Goal: Transaction & Acquisition: Purchase product/service

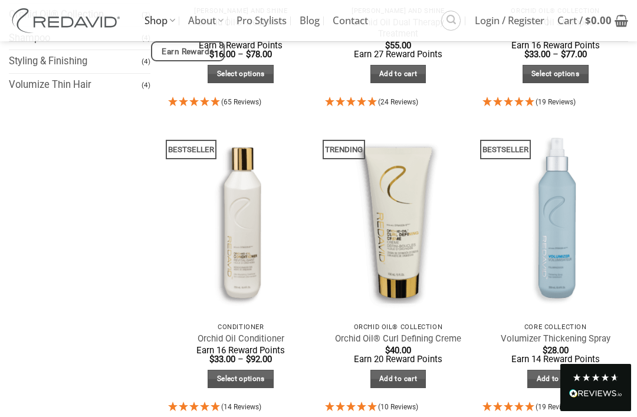
scroll to position [351, 0]
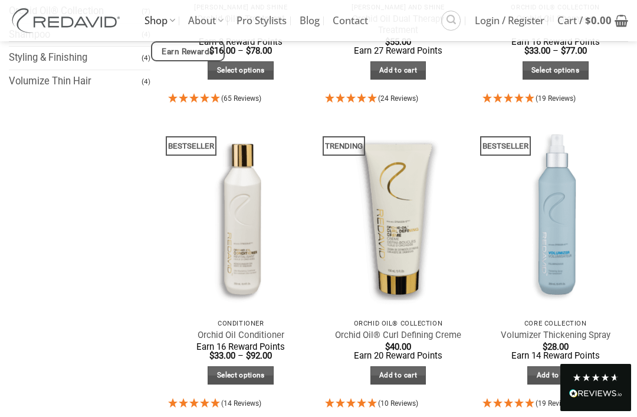
click at [560, 375] on link "Add to cart" at bounding box center [555, 375] width 56 height 18
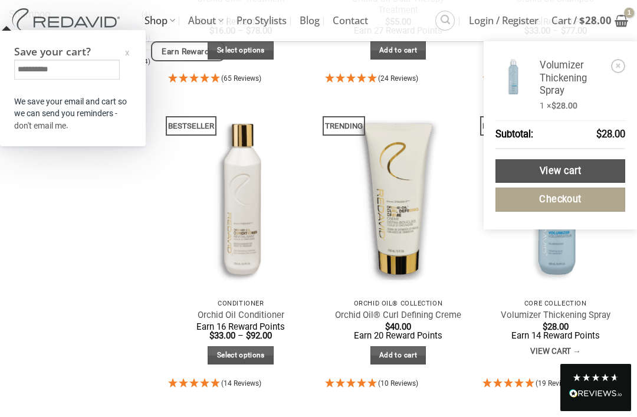
scroll to position [403, 0]
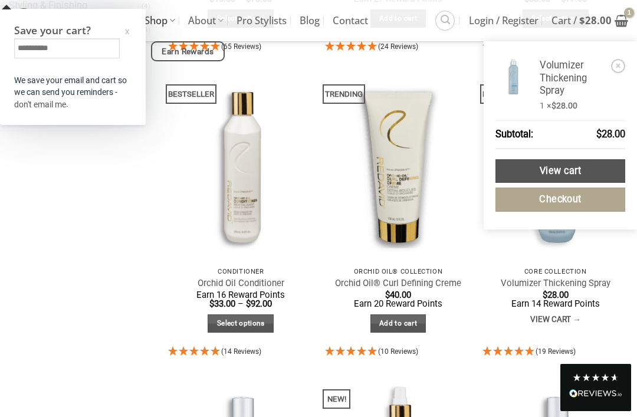
click at [563, 197] on link "Checkout" at bounding box center [560, 200] width 130 height 24
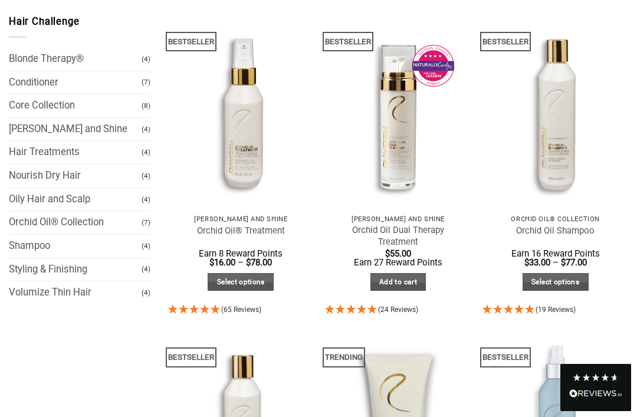
scroll to position [0, 0]
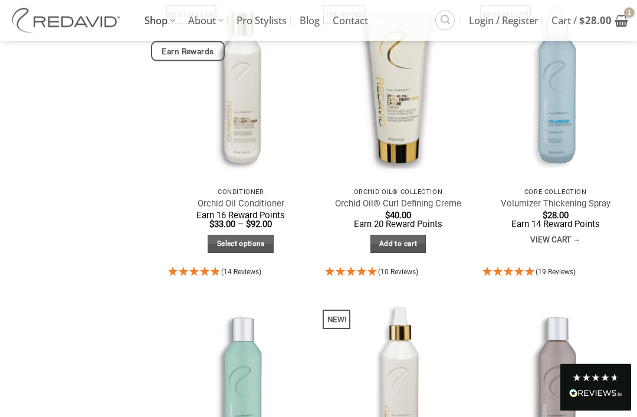
scroll to position [482, 0]
click at [579, 244] on link "View cart" at bounding box center [555, 240] width 50 height 22
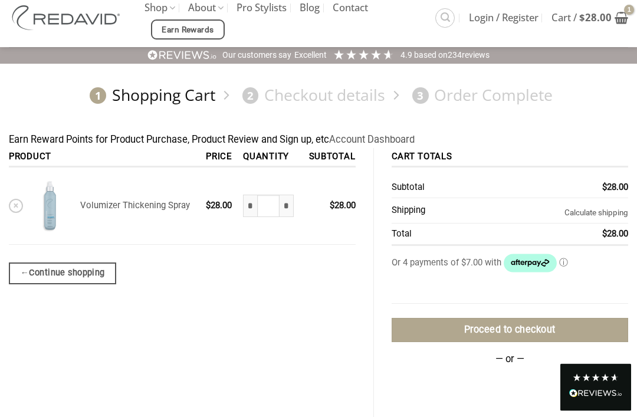
scroll to position [30, 0]
click at [530, 324] on link "Proceed to checkout" at bounding box center [510, 330] width 237 height 24
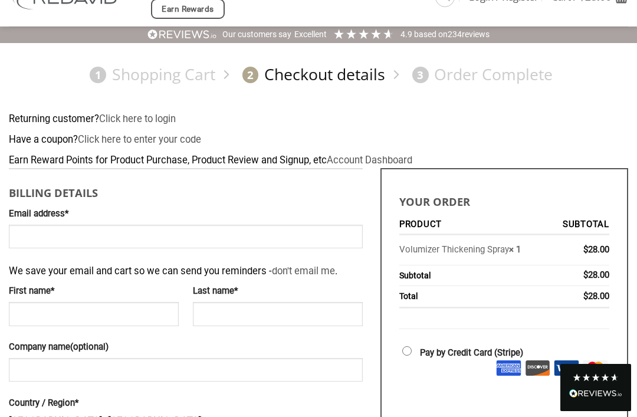
scroll to position [55, 0]
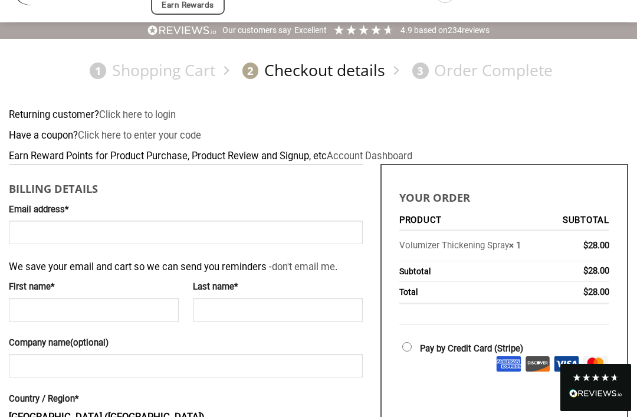
click at [75, 206] on label "Email address *" at bounding box center [186, 210] width 354 height 14
click at [75, 221] on input "Email address *" at bounding box center [186, 233] width 354 height 24
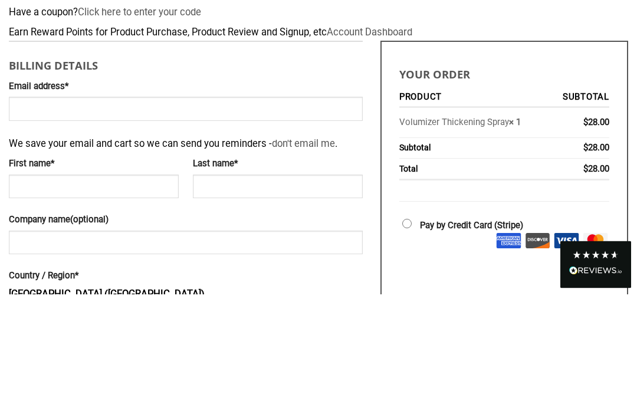
click at [70, 203] on label "Email address *" at bounding box center [186, 210] width 354 height 14
click at [70, 220] on input "Email address *" at bounding box center [186, 232] width 354 height 24
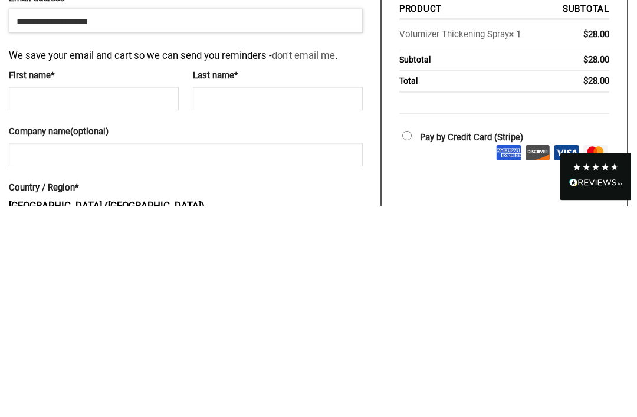
type input "**********"
click at [74, 298] on input "First name *" at bounding box center [94, 310] width 170 height 24
type input "*****"
click at [227, 298] on input "Last name *" at bounding box center [278, 310] width 170 height 24
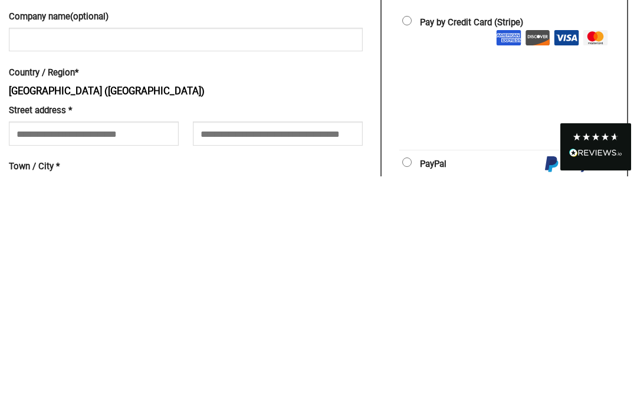
scroll to position [143, 0]
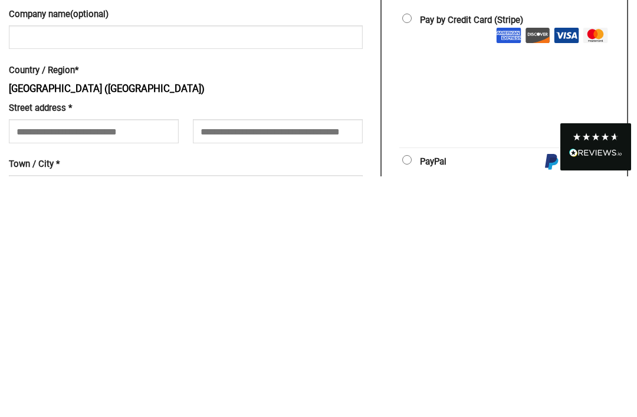
type input "*******"
click at [64, 360] on input "Street address *" at bounding box center [94, 372] width 170 height 24
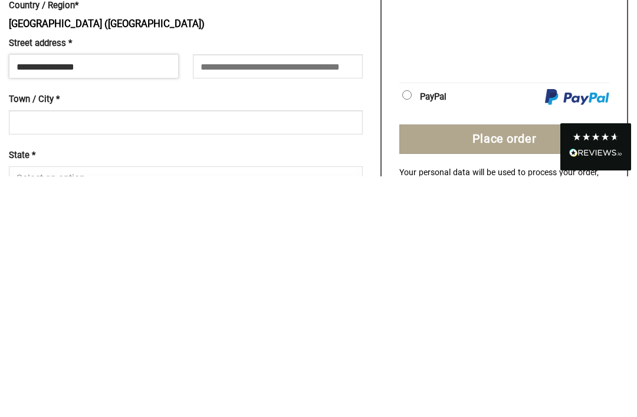
scroll to position [208, 0]
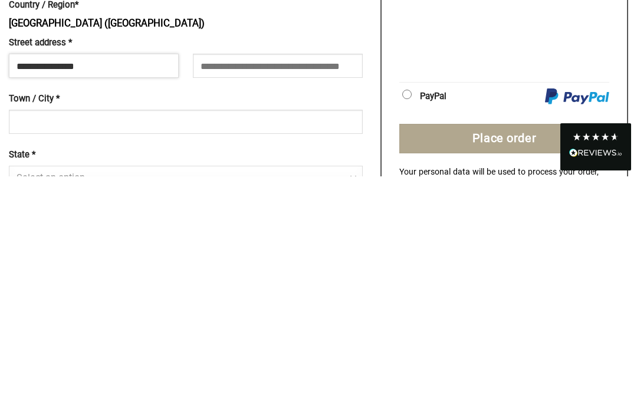
type input "**********"
click at [50, 350] on input "Town / City *" at bounding box center [186, 362] width 354 height 24
type input "**********"
click at [91, 413] on span "Select an option…" at bounding box center [54, 418] width 75 height 11
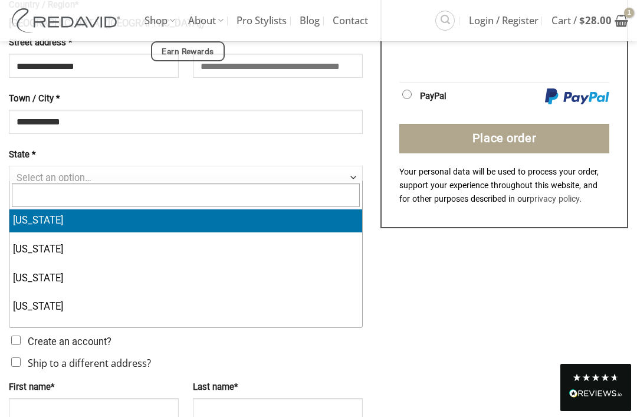
click at [91, 172] on span "Select an option…" at bounding box center [54, 177] width 75 height 11
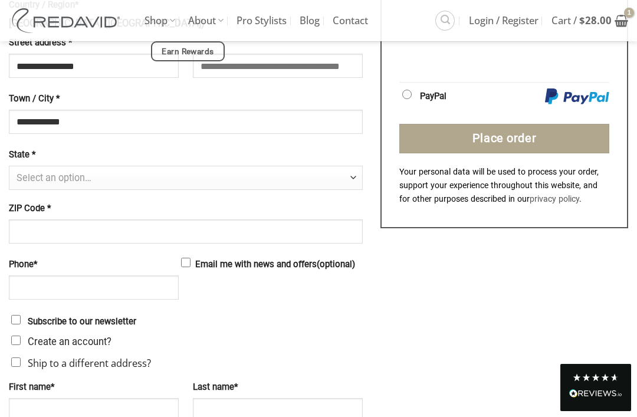
click at [67, 172] on span "Select an option…" at bounding box center [54, 177] width 75 height 11
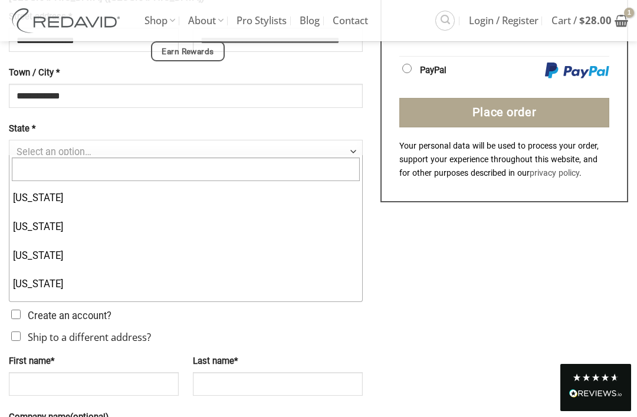
scroll to position [923, 0]
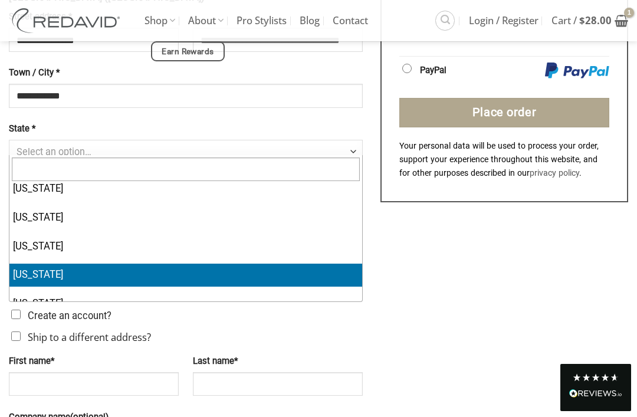
select select "**"
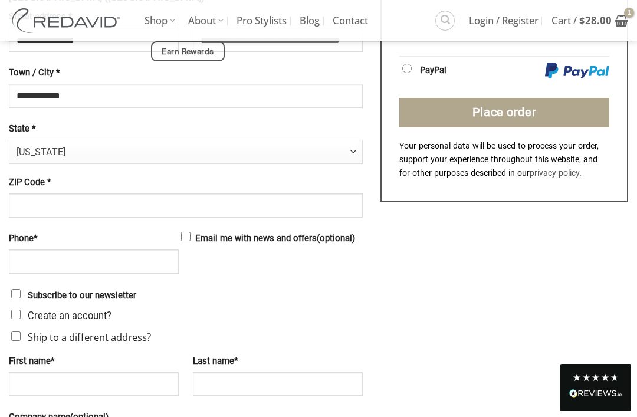
click at [100, 176] on label "ZIP Code *" at bounding box center [186, 183] width 354 height 14
click at [100, 193] on input "ZIP Code *" at bounding box center [186, 205] width 354 height 24
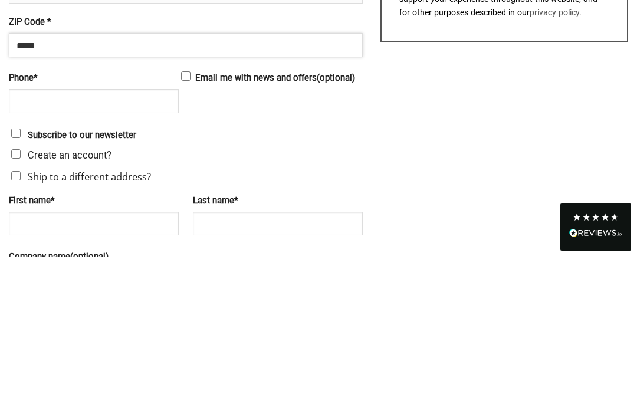
type input "*****"
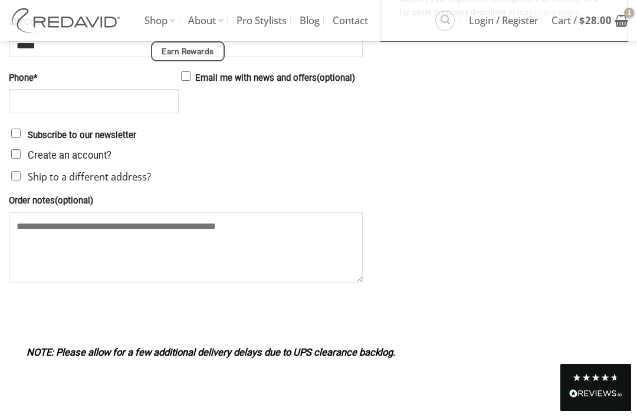
click at [76, 77] on label "Phone *" at bounding box center [94, 78] width 170 height 14
click at [76, 89] on input "Phone *" at bounding box center [94, 101] width 170 height 24
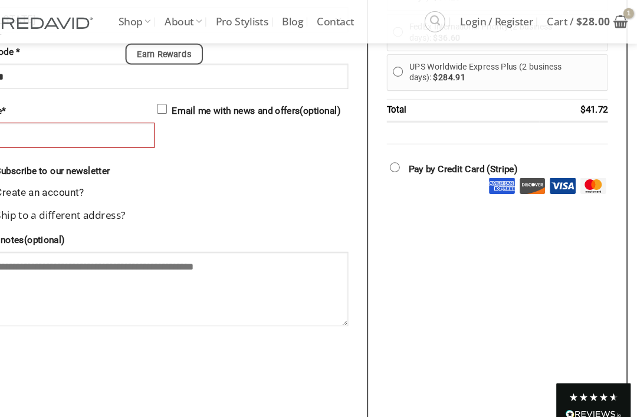
scroll to position [603, 0]
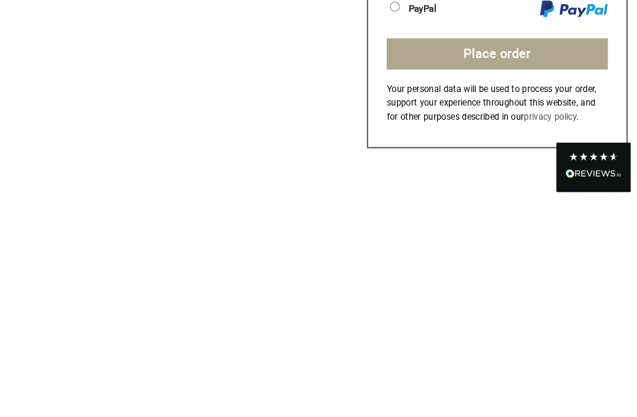
click at [478, 265] on button "Place order" at bounding box center [504, 279] width 210 height 29
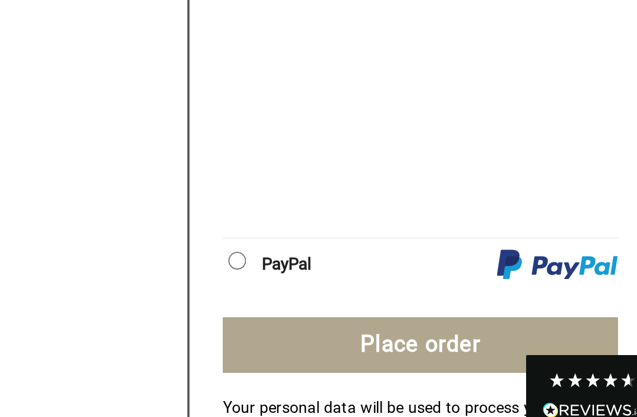
scroll to position [807, 0]
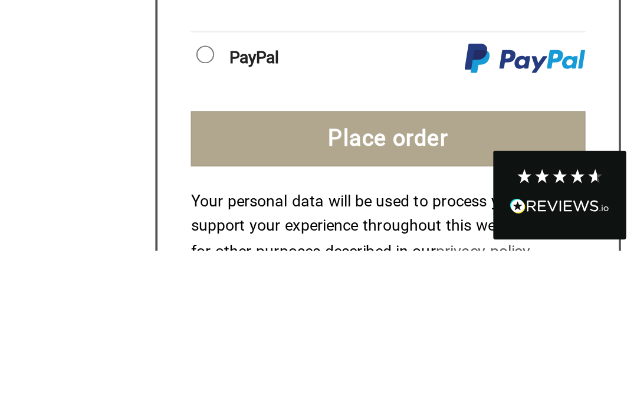
click at [399, 343] on button "Place order" at bounding box center [504, 357] width 210 height 29
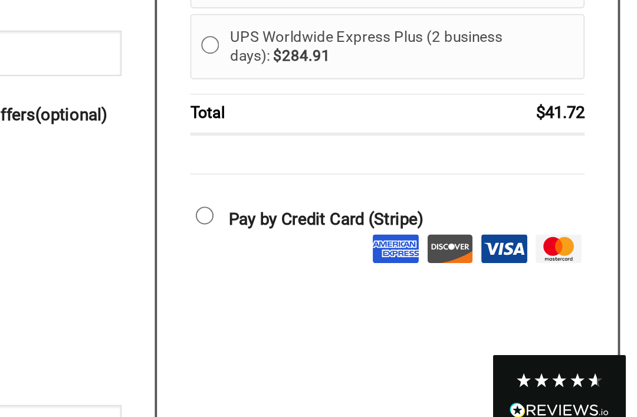
scroll to position [498, 0]
click at [554, 300] on img "Checkout" at bounding box center [566, 307] width 25 height 15
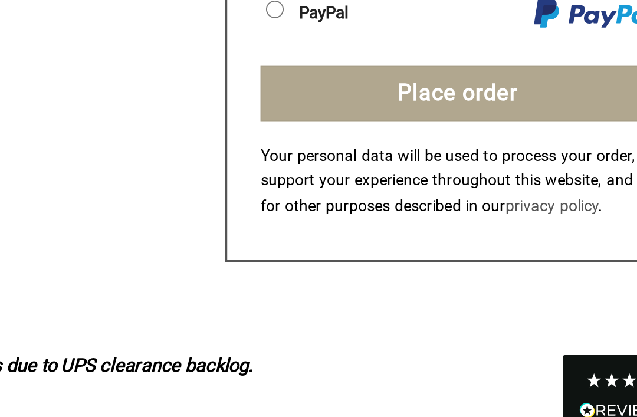
scroll to position [943, 0]
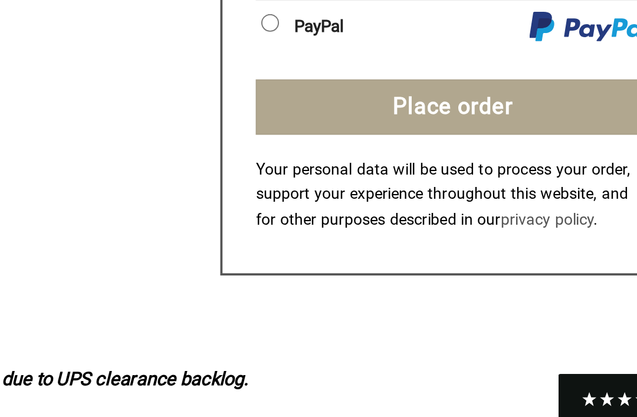
click at [399, 207] on button "Place order" at bounding box center [504, 221] width 210 height 29
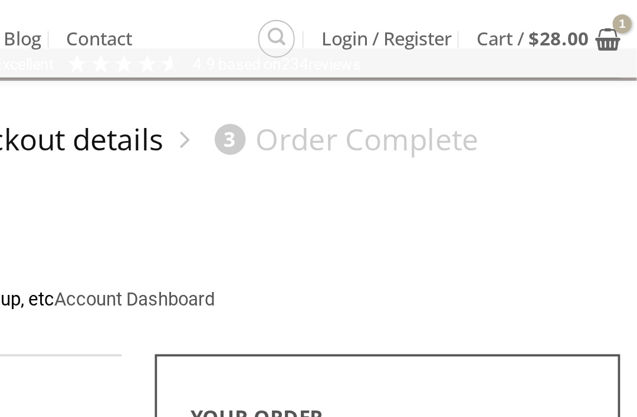
scroll to position [0, 0]
